Goal: Information Seeking & Learning: Learn about a topic

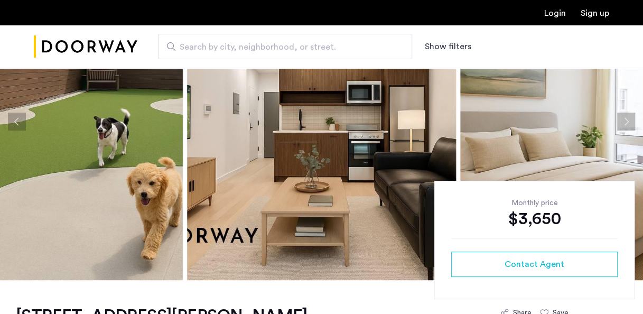
scroll to position [53, 0]
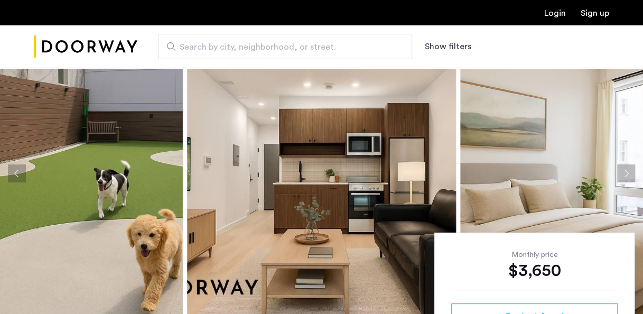
click at [17, 166] on button "Previous apartment" at bounding box center [17, 173] width 18 height 18
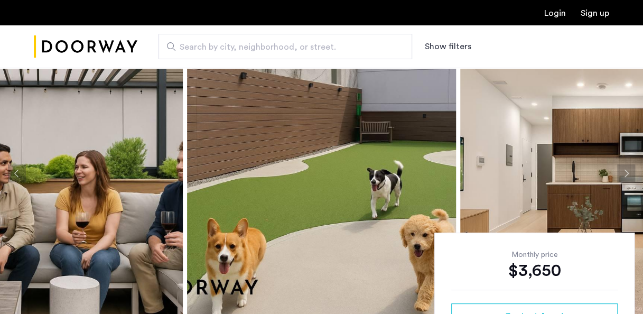
click at [271, 151] on img at bounding box center [321, 173] width 269 height 317
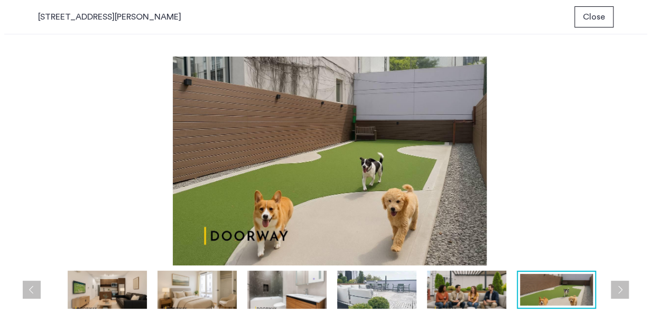
scroll to position [0, 0]
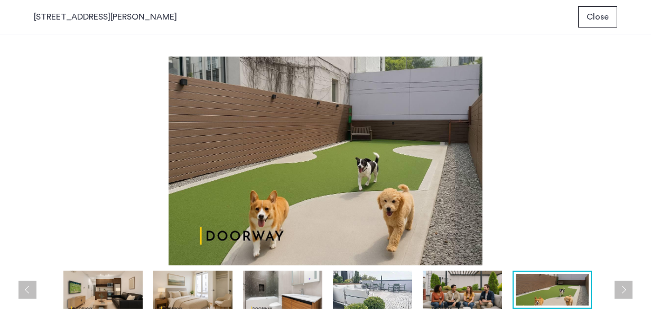
click at [620, 291] on button "Next apartment" at bounding box center [624, 290] width 18 height 18
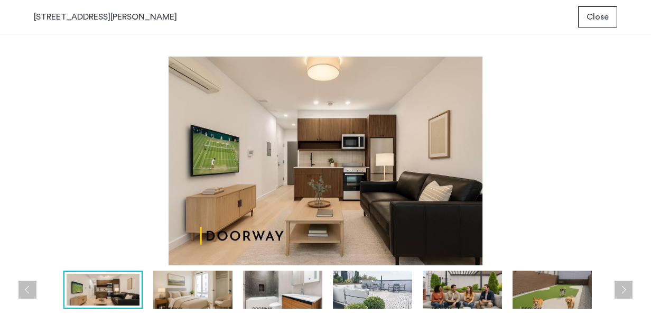
click at [622, 291] on button "Next apartment" at bounding box center [624, 290] width 18 height 18
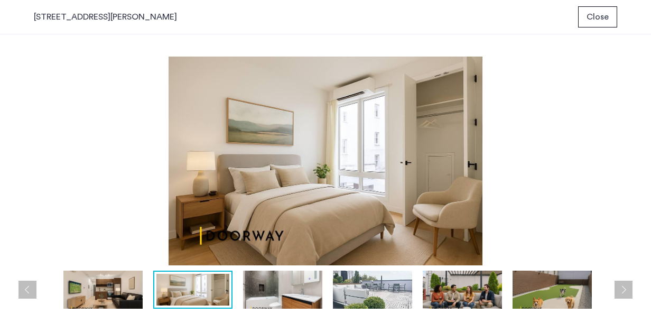
click at [622, 291] on button "Next apartment" at bounding box center [624, 290] width 18 height 18
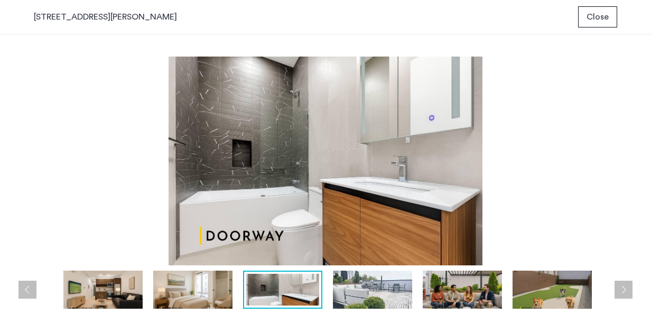
click at [621, 284] on button "Next apartment" at bounding box center [624, 290] width 18 height 18
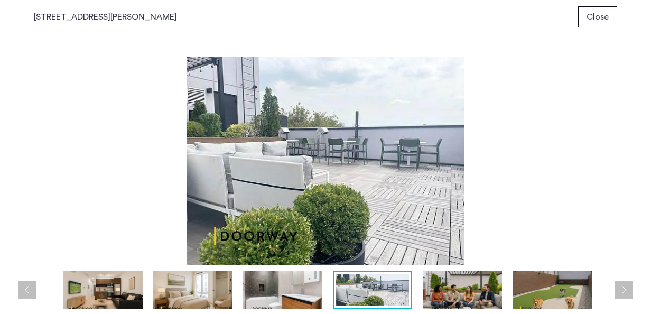
click at [621, 292] on button "Next apartment" at bounding box center [624, 290] width 18 height 18
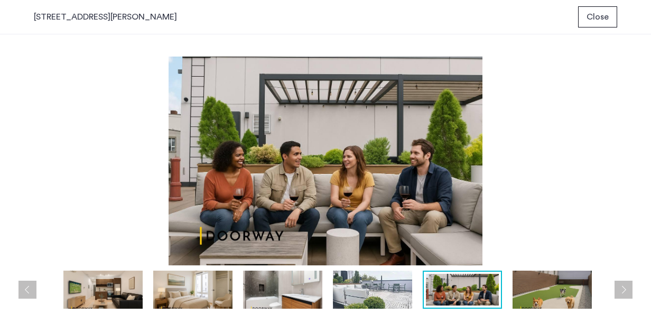
click at [622, 293] on button "Next apartment" at bounding box center [624, 290] width 18 height 18
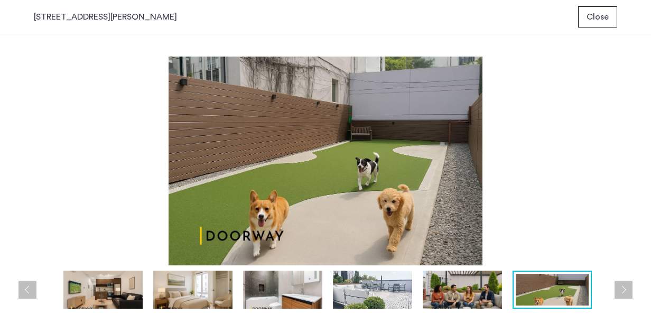
click at [622, 293] on button "Next apartment" at bounding box center [624, 290] width 18 height 18
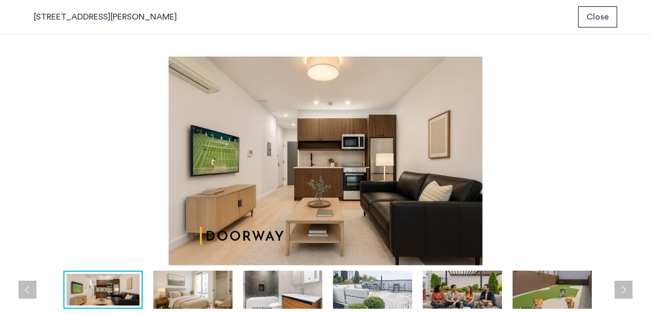
click at [624, 289] on button "Next apartment" at bounding box center [624, 290] width 18 height 18
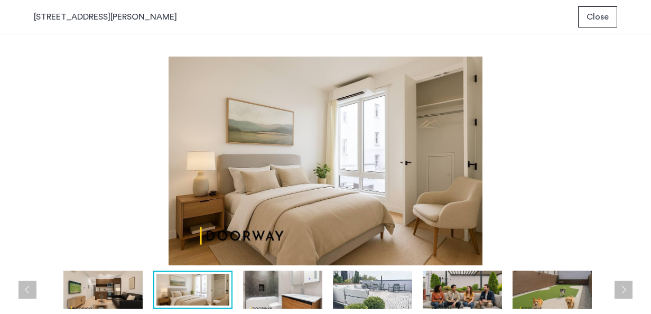
click at [619, 287] on button "Next apartment" at bounding box center [624, 290] width 18 height 18
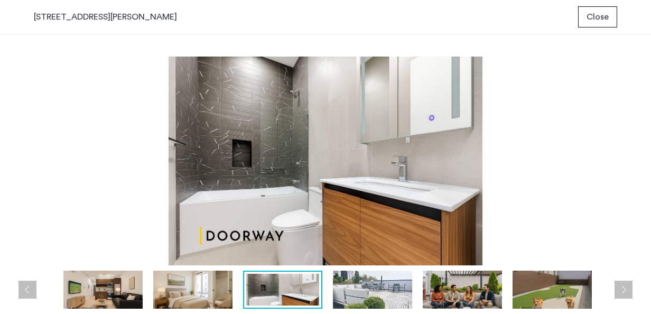
click at [619, 287] on button "Next apartment" at bounding box center [624, 290] width 18 height 18
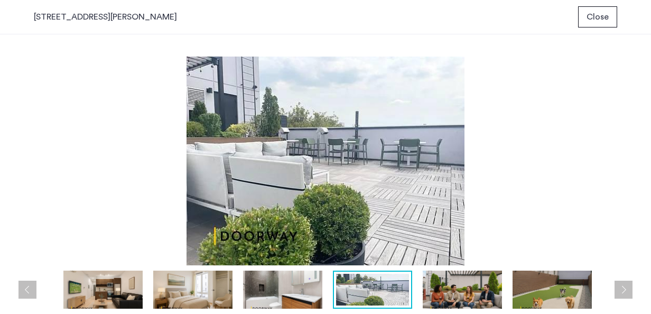
click at [619, 287] on button "Next apartment" at bounding box center [624, 290] width 18 height 18
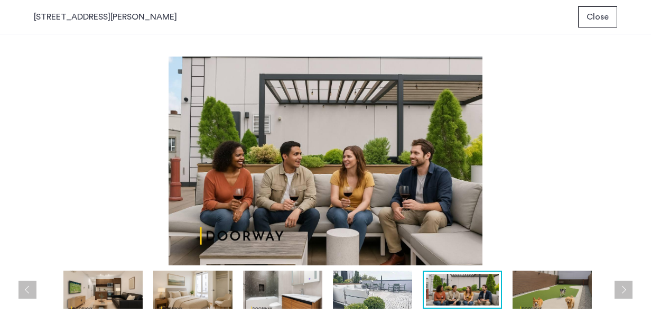
click at [620, 287] on button "Next apartment" at bounding box center [624, 290] width 18 height 18
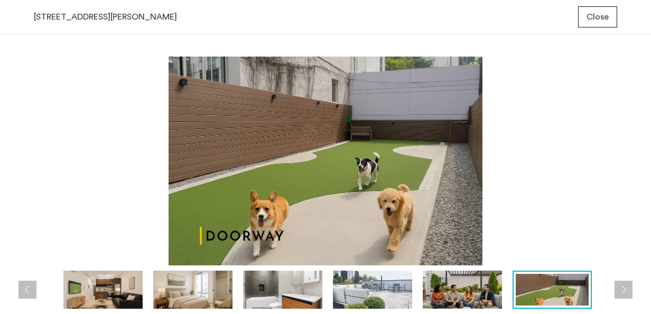
click at [620, 287] on button "Next apartment" at bounding box center [624, 290] width 18 height 18
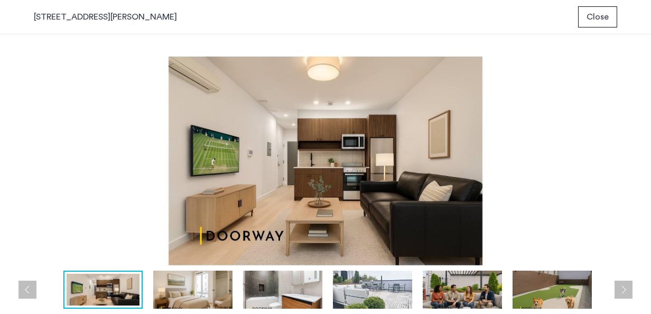
click at [597, 10] on button "Close" at bounding box center [597, 16] width 39 height 21
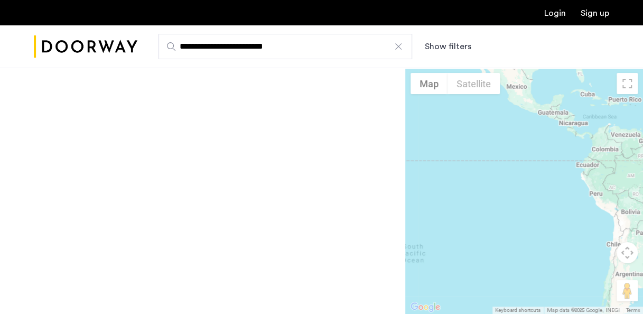
click at [254, 47] on input "**********" at bounding box center [286, 46] width 254 height 25
